Goal: Task Accomplishment & Management: Use online tool/utility

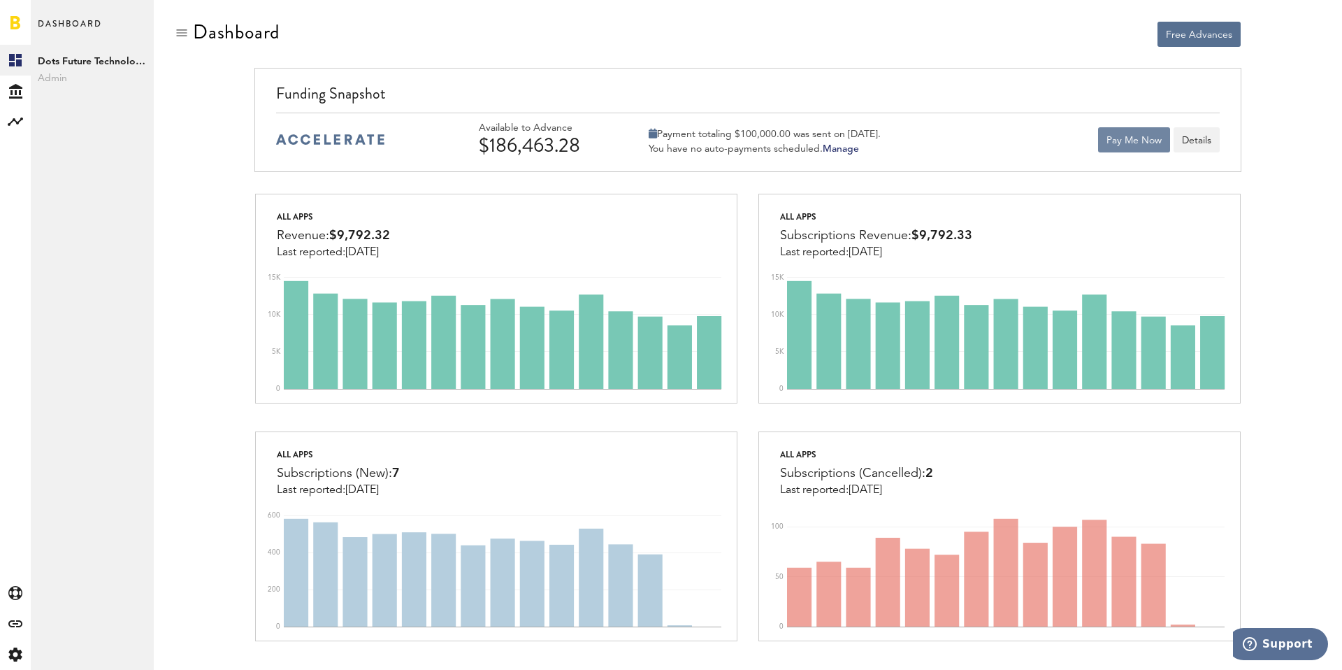
drag, startPoint x: 1124, startPoint y: 133, endPoint x: 1089, endPoint y: 101, distance: 47.5
click at [1089, 101] on div "Funding Snapshot Available to Advance $186,463.28 Payment totaling $100,000.00 …" at bounding box center [747, 120] width 986 height 104
click at [1111, 136] on button "Pay Me Now" at bounding box center [1134, 139] width 72 height 25
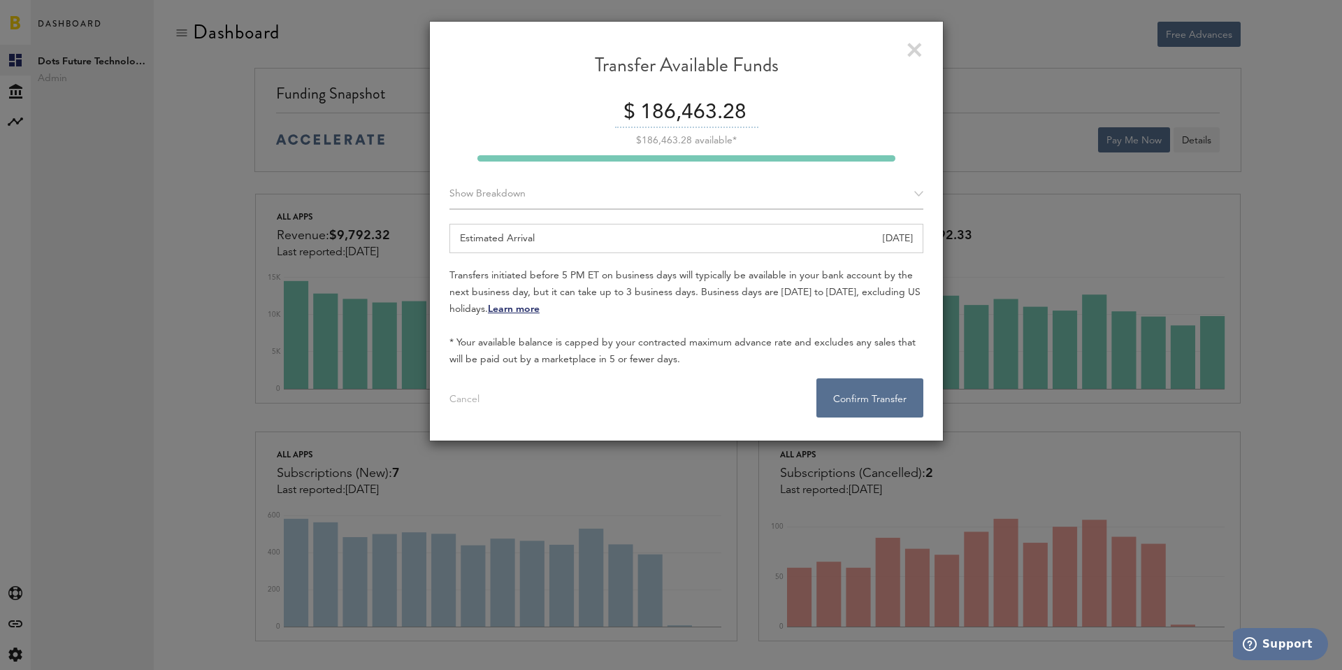
drag, startPoint x: 640, startPoint y: 115, endPoint x: 777, endPoint y: 117, distance: 136.3
click at [777, 117] on div "$ 186,463.28" at bounding box center [686, 113] width 474 height 29
type input "80000"
click at [884, 387] on button "Confirm Transfer . . ." at bounding box center [869, 397] width 107 height 39
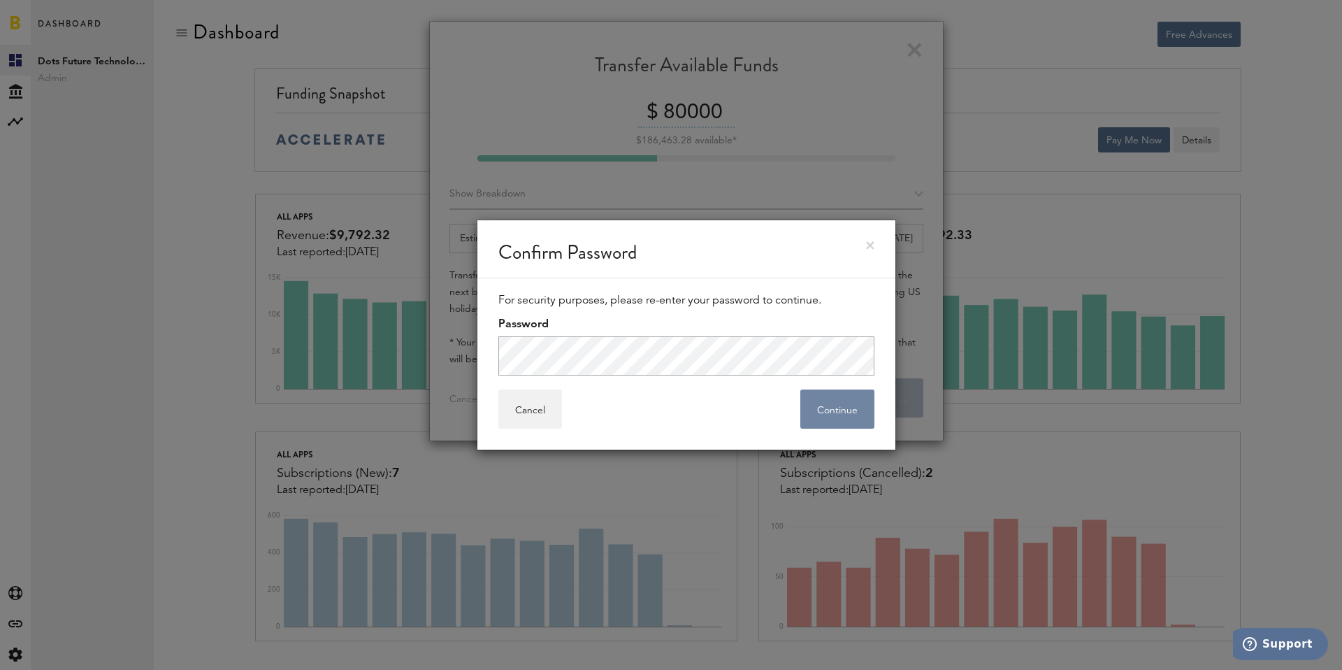
click at [844, 410] on button "Continue" at bounding box center [837, 408] width 74 height 39
